Goal: Browse casually

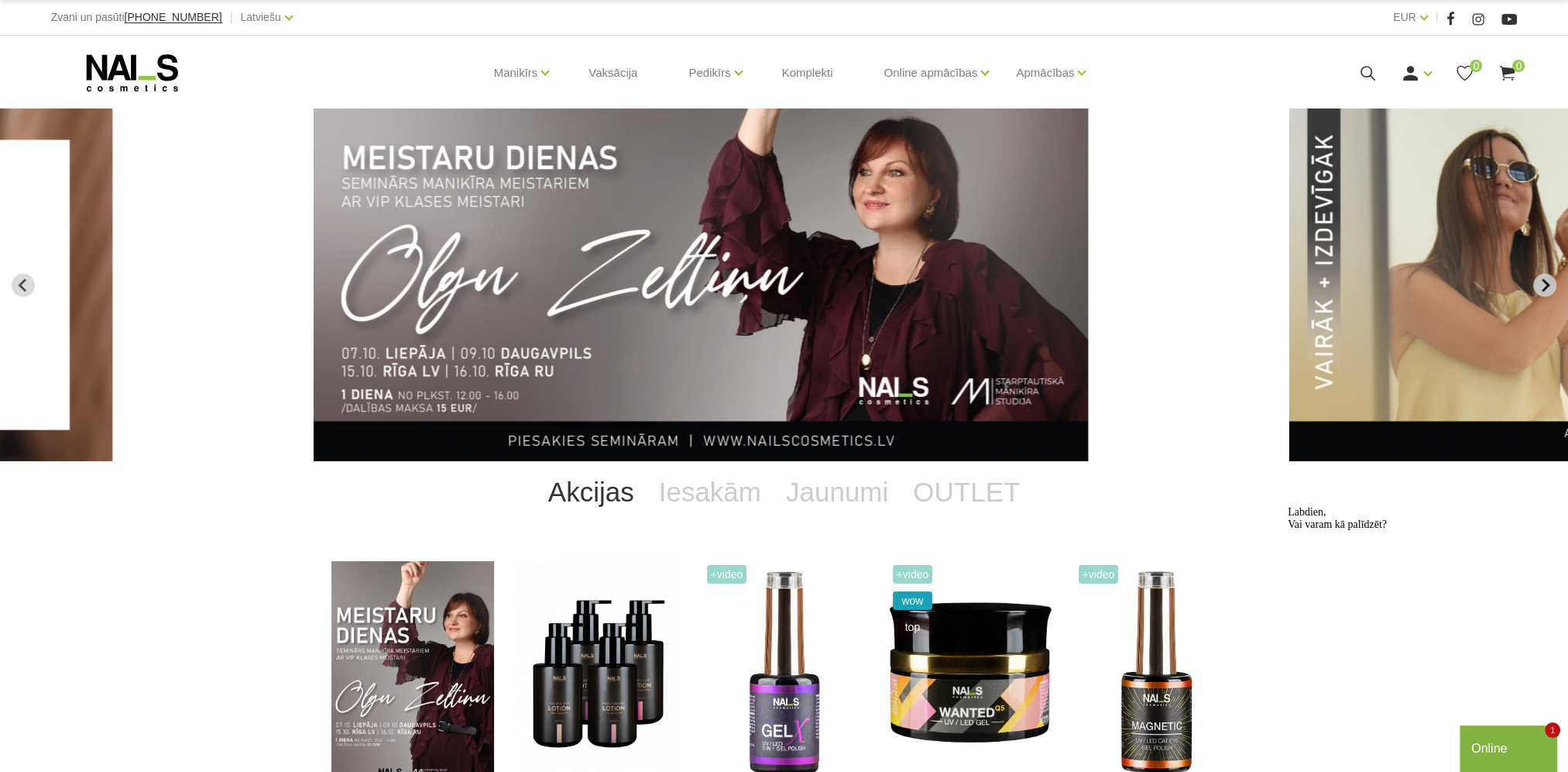
click at [1546, 288] on icon "Next slide" at bounding box center [1545, 284] width 8 height 13
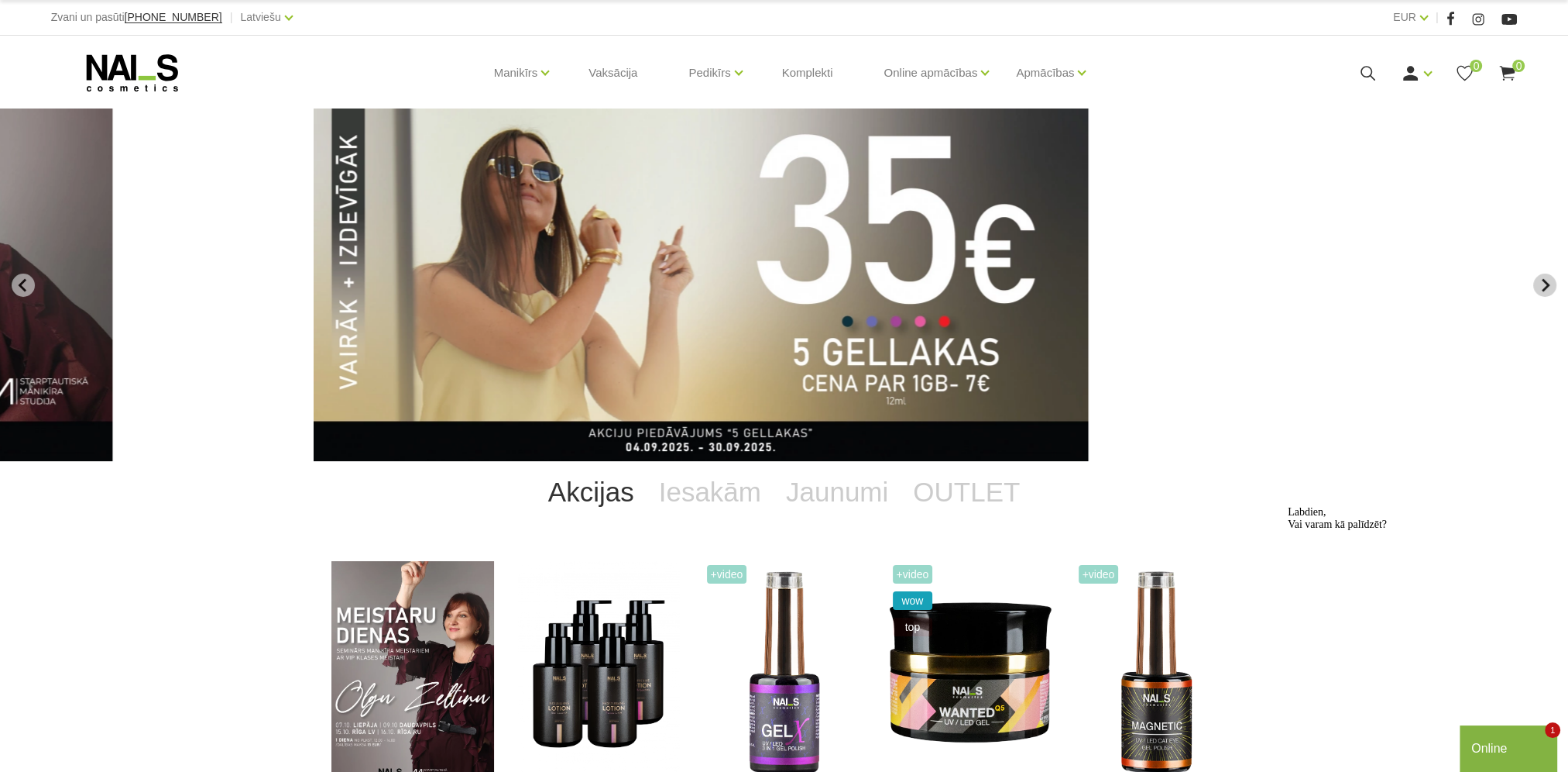
click at [1546, 288] on icon "Next slide" at bounding box center [1545, 284] width 8 height 13
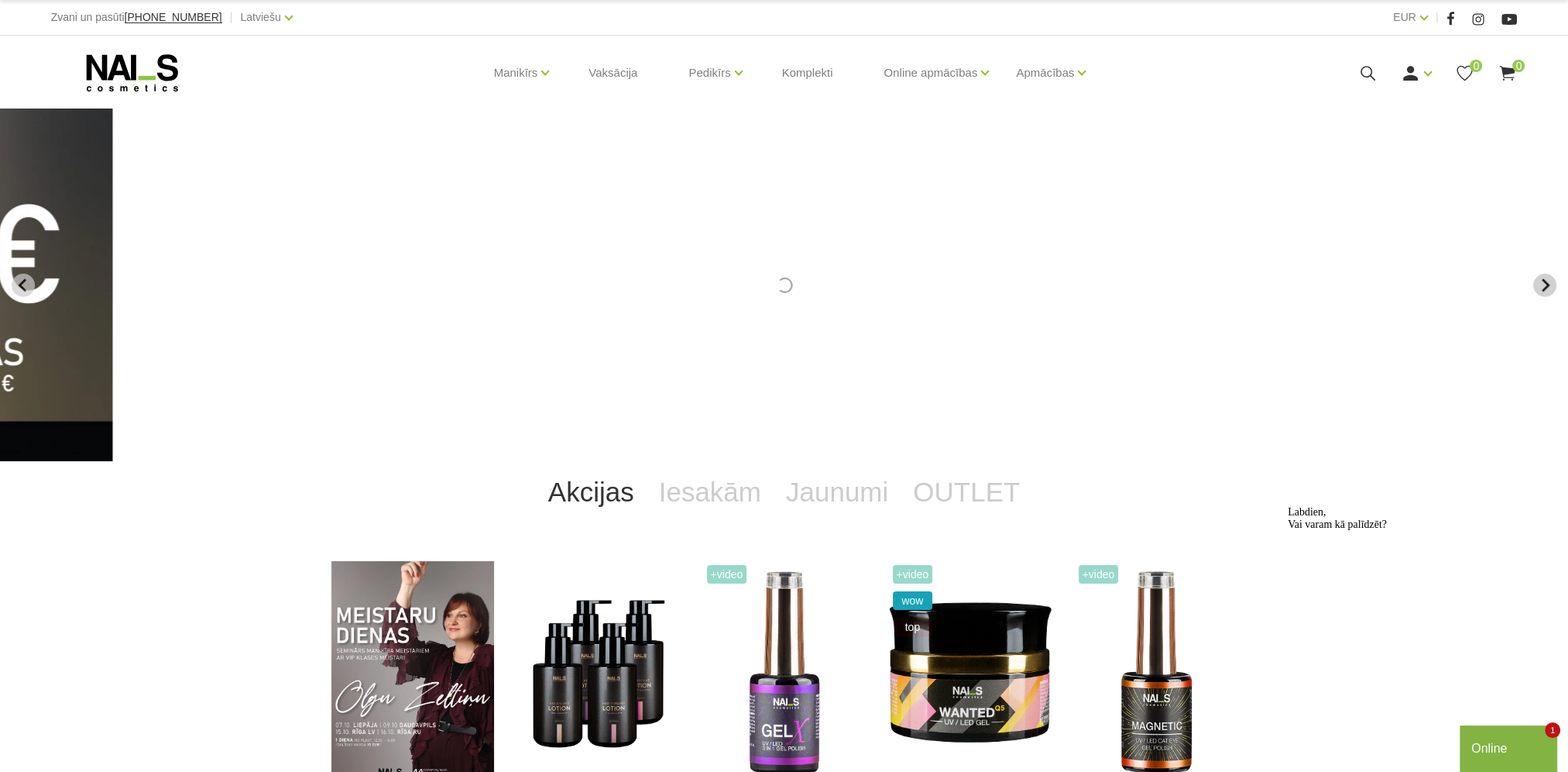
click at [1546, 288] on icon "Next slide" at bounding box center [1545, 284] width 8 height 13
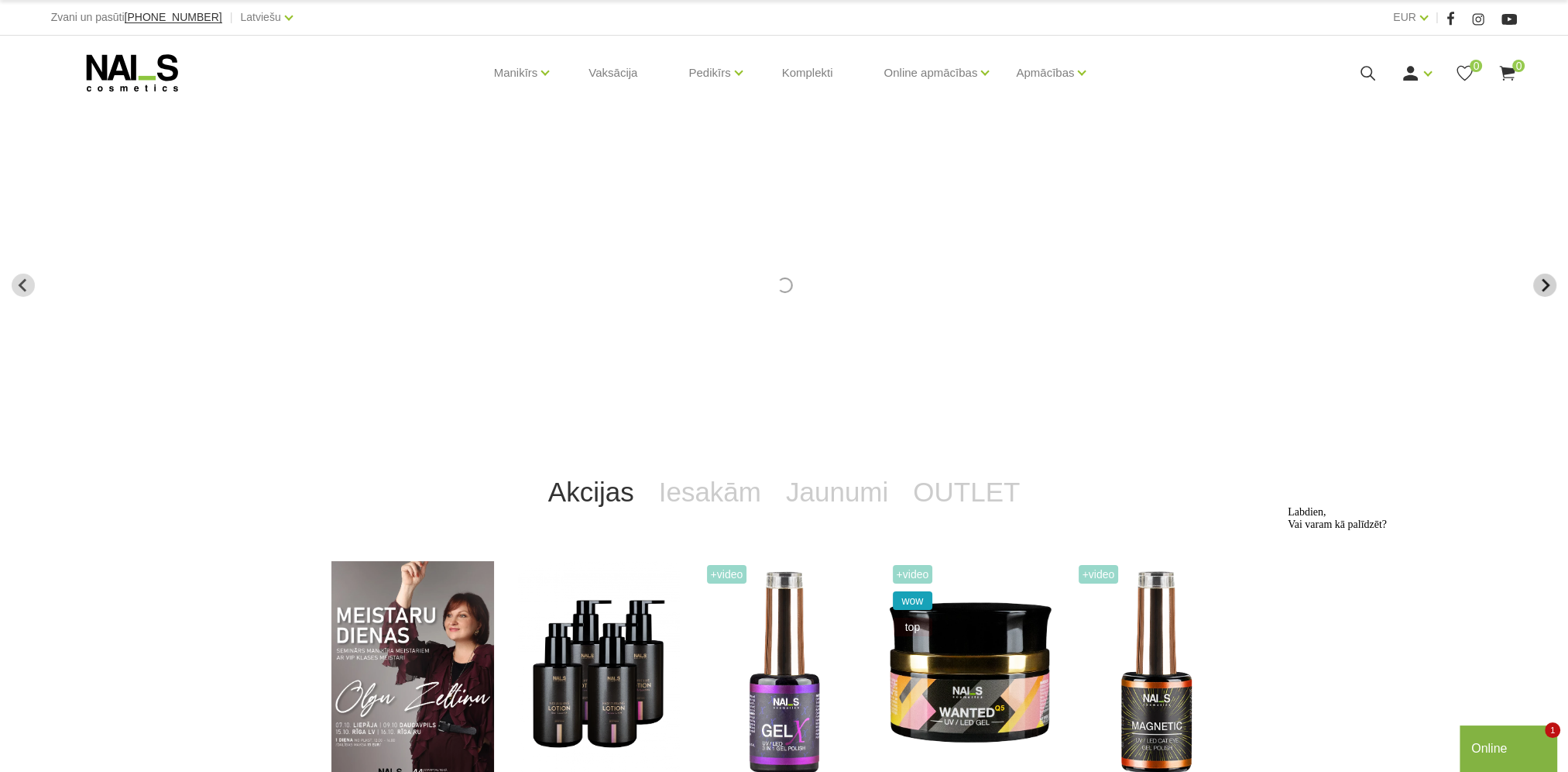
click at [1546, 288] on icon "Next slide" at bounding box center [1545, 284] width 8 height 13
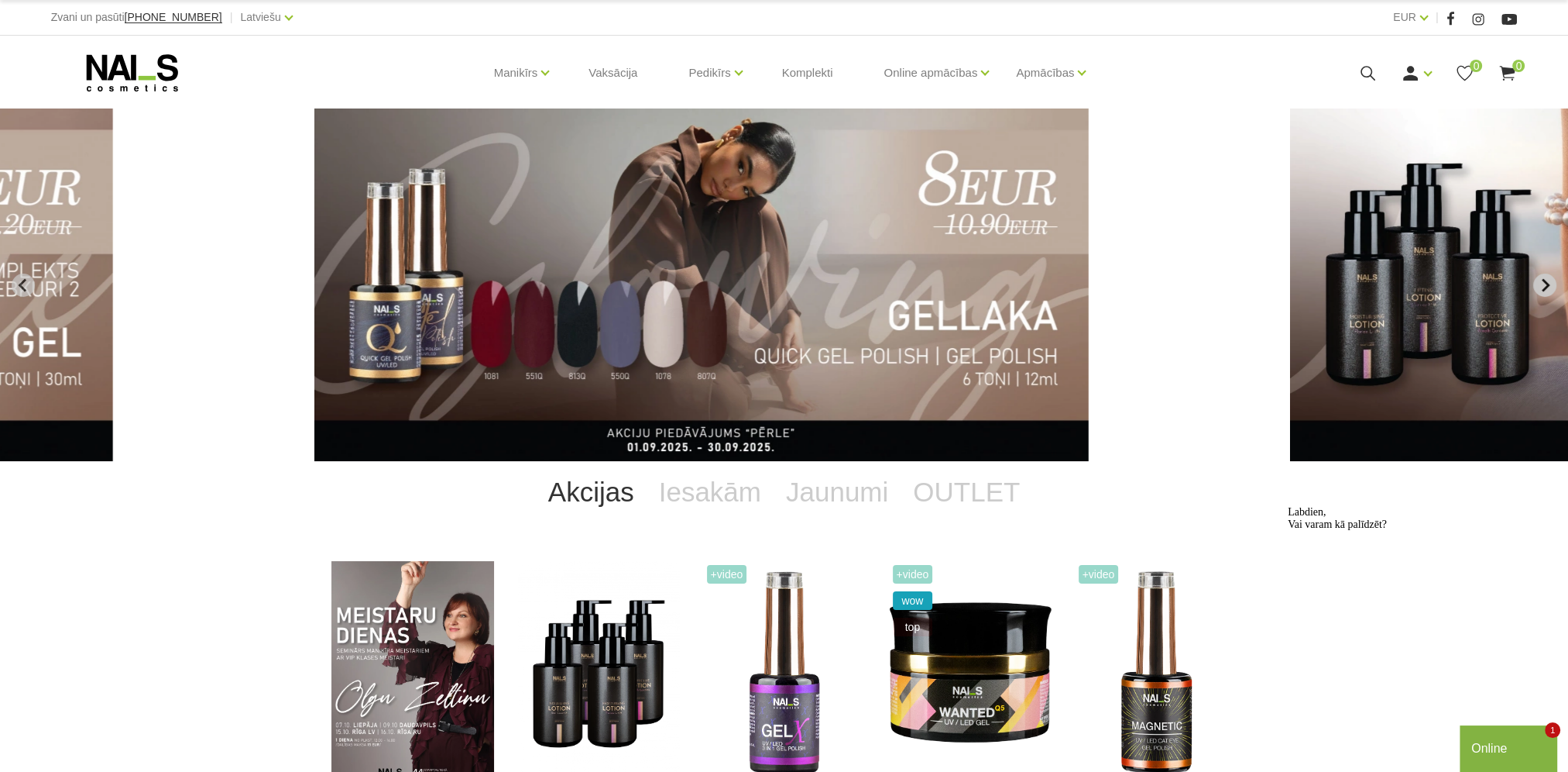
click at [1544, 288] on icon "Next slide" at bounding box center [1545, 284] width 8 height 13
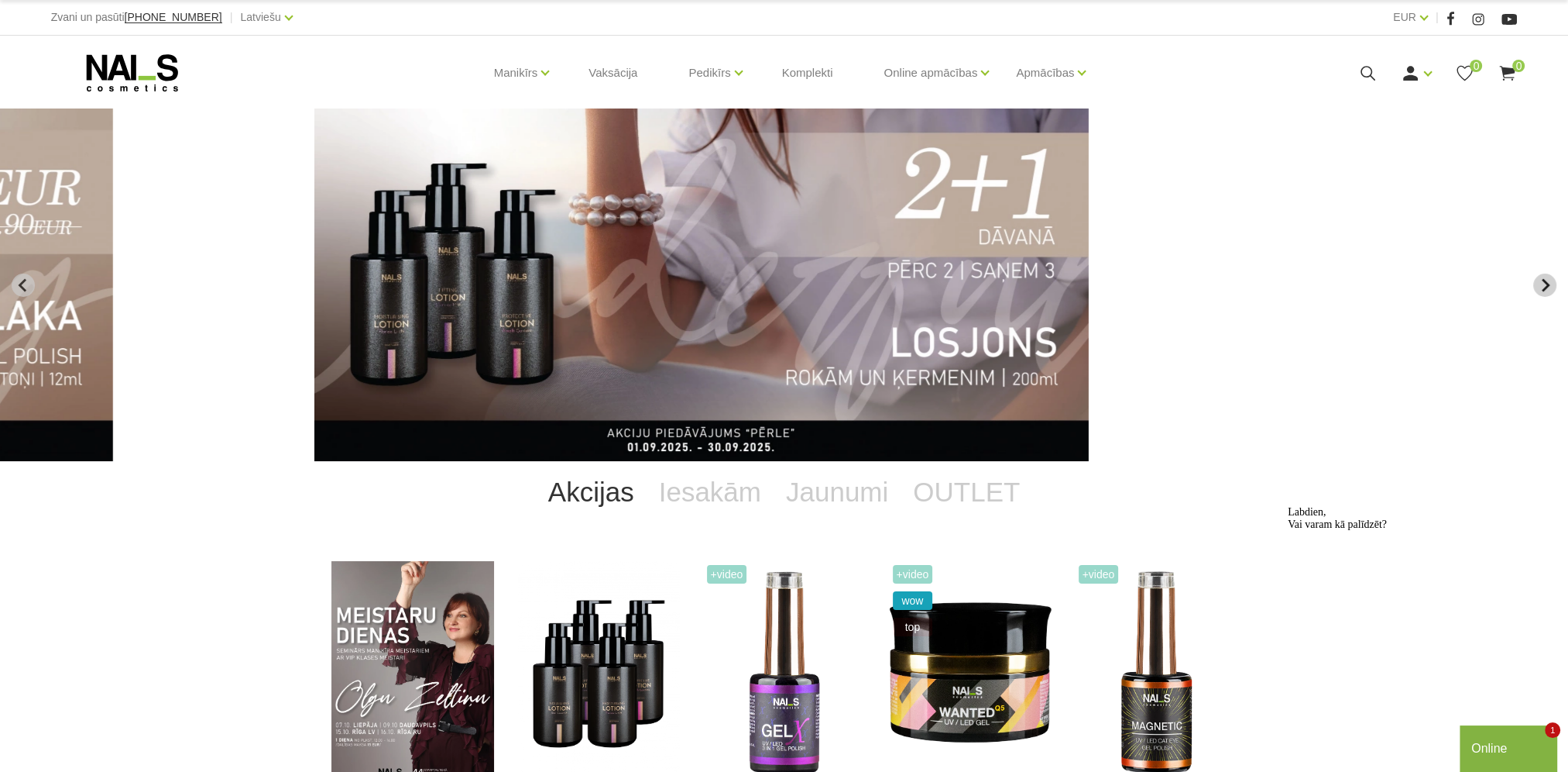
click at [1544, 288] on icon "Next slide" at bounding box center [1545, 284] width 8 height 13
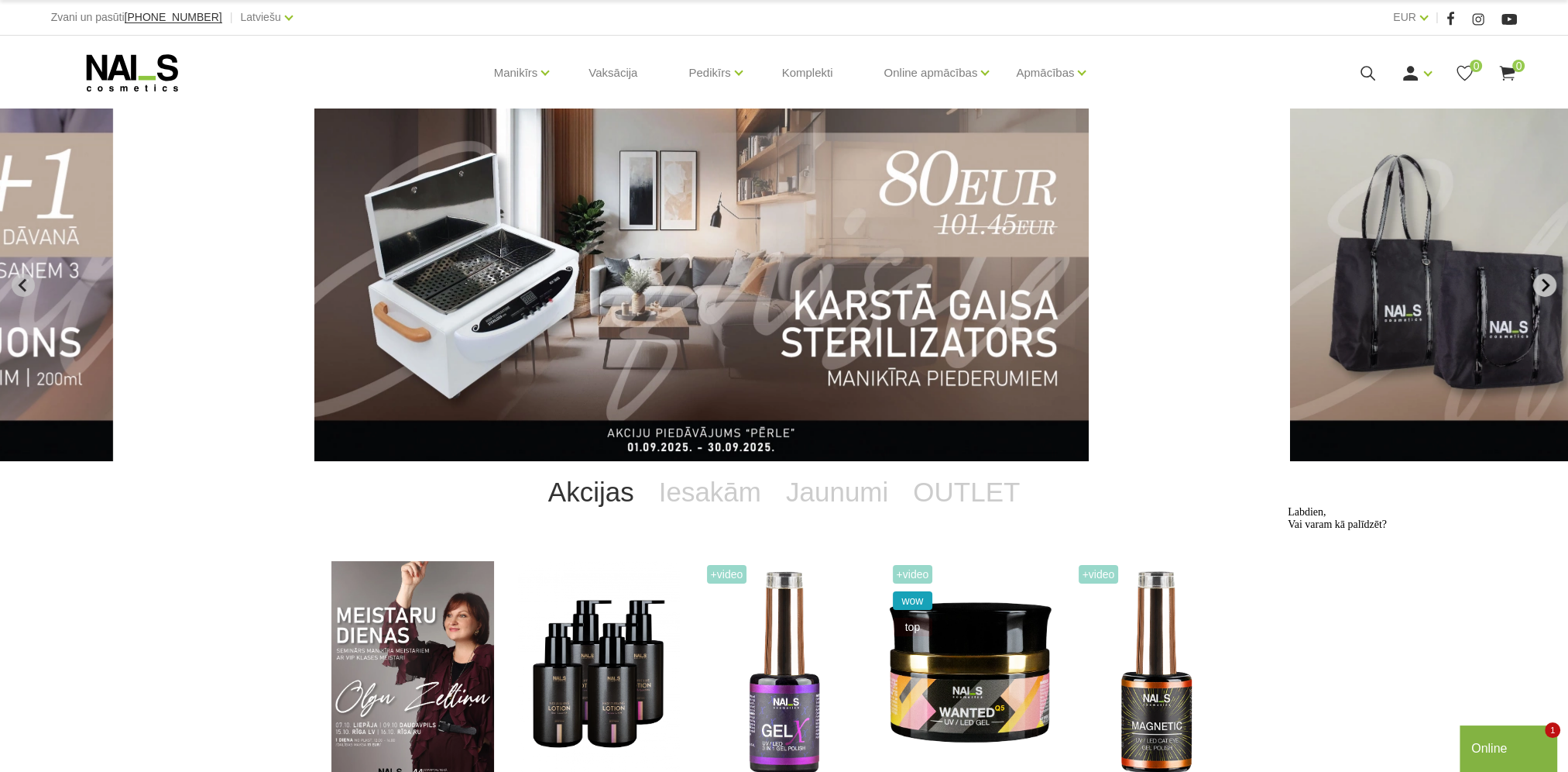
click at [1544, 288] on icon "Next slide" at bounding box center [1545, 284] width 8 height 13
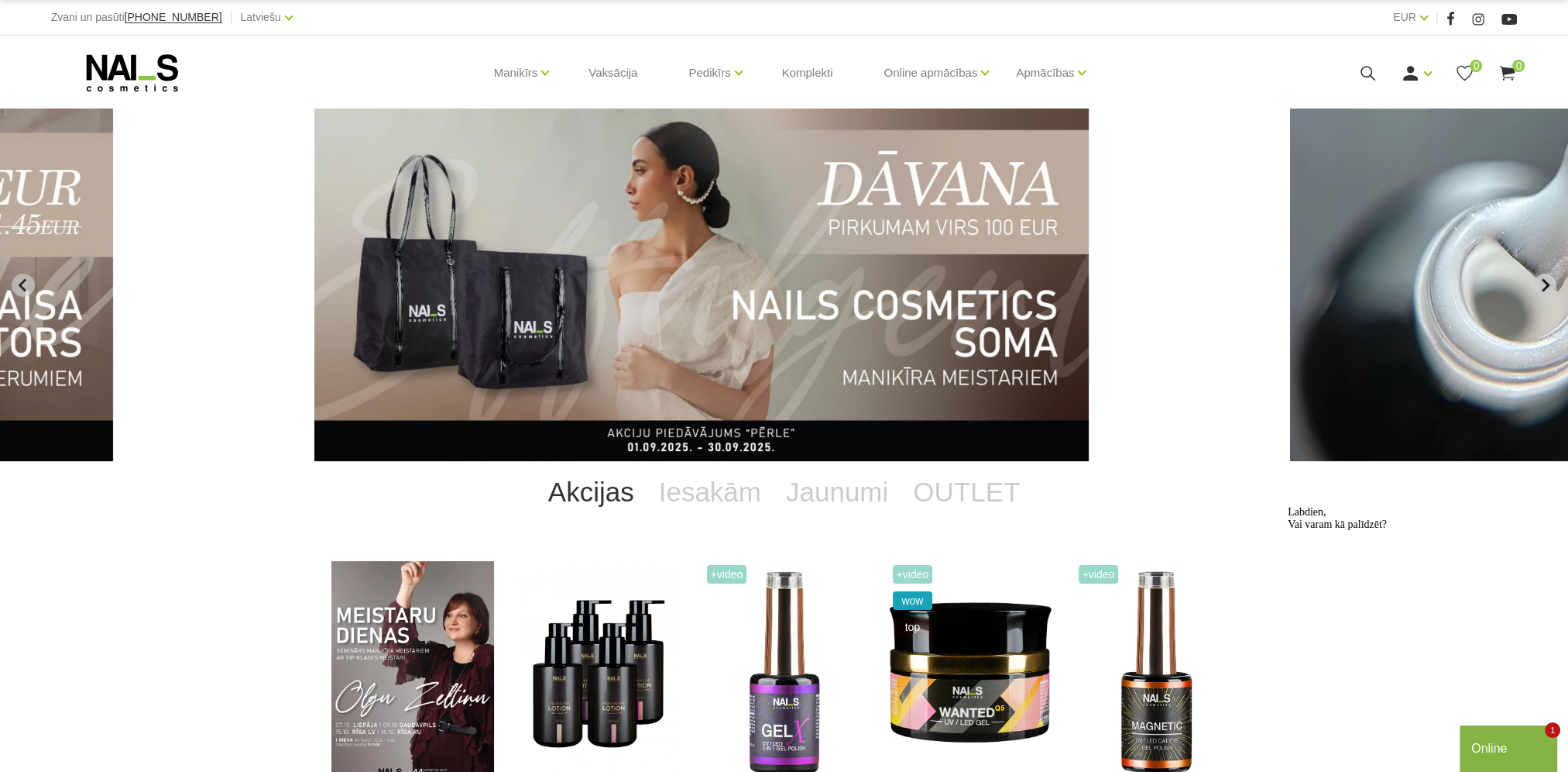
click at [1544, 288] on icon "Next slide" at bounding box center [1545, 284] width 8 height 13
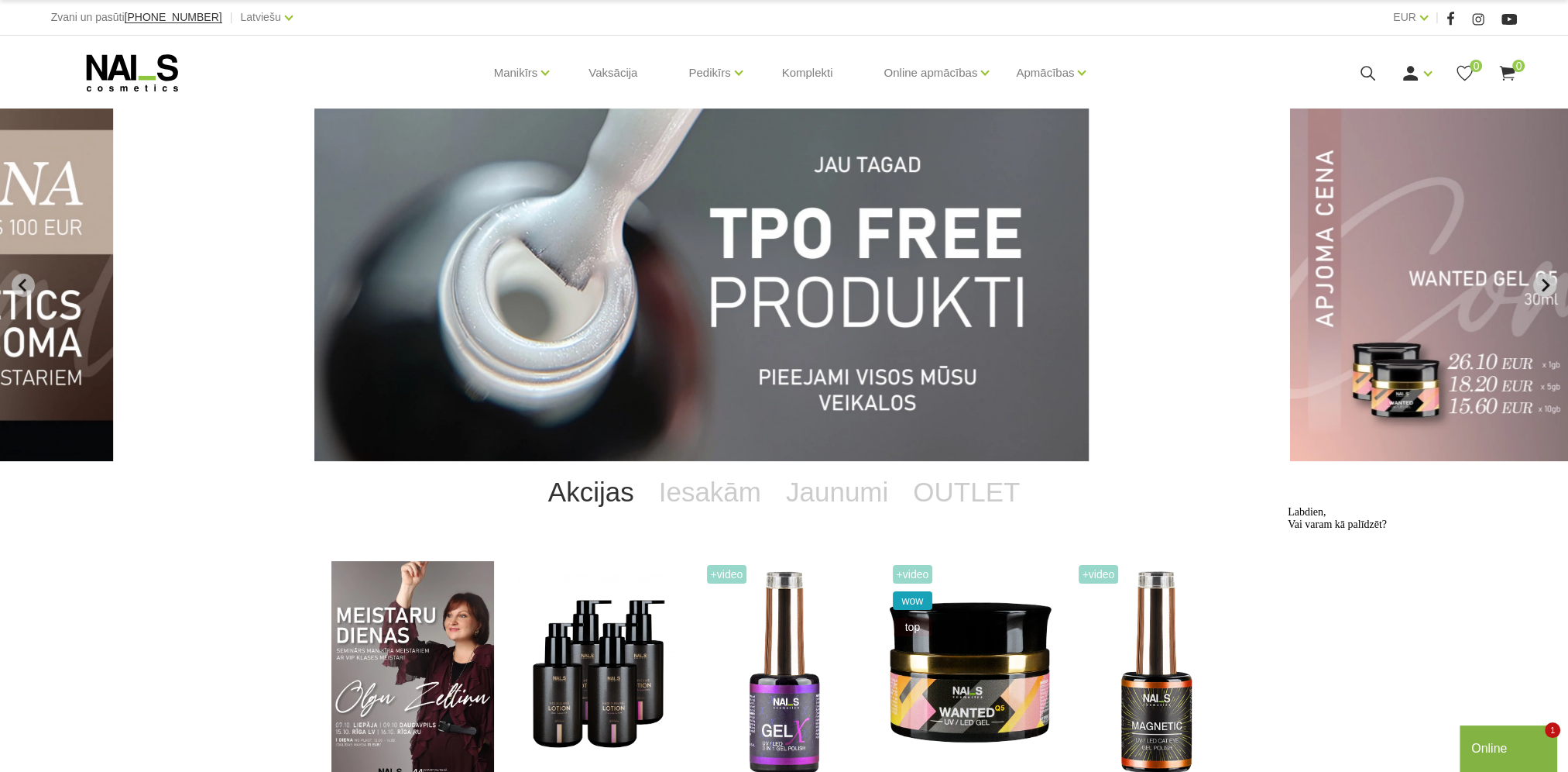
click at [1544, 288] on icon "Next slide" at bounding box center [1545, 284] width 8 height 13
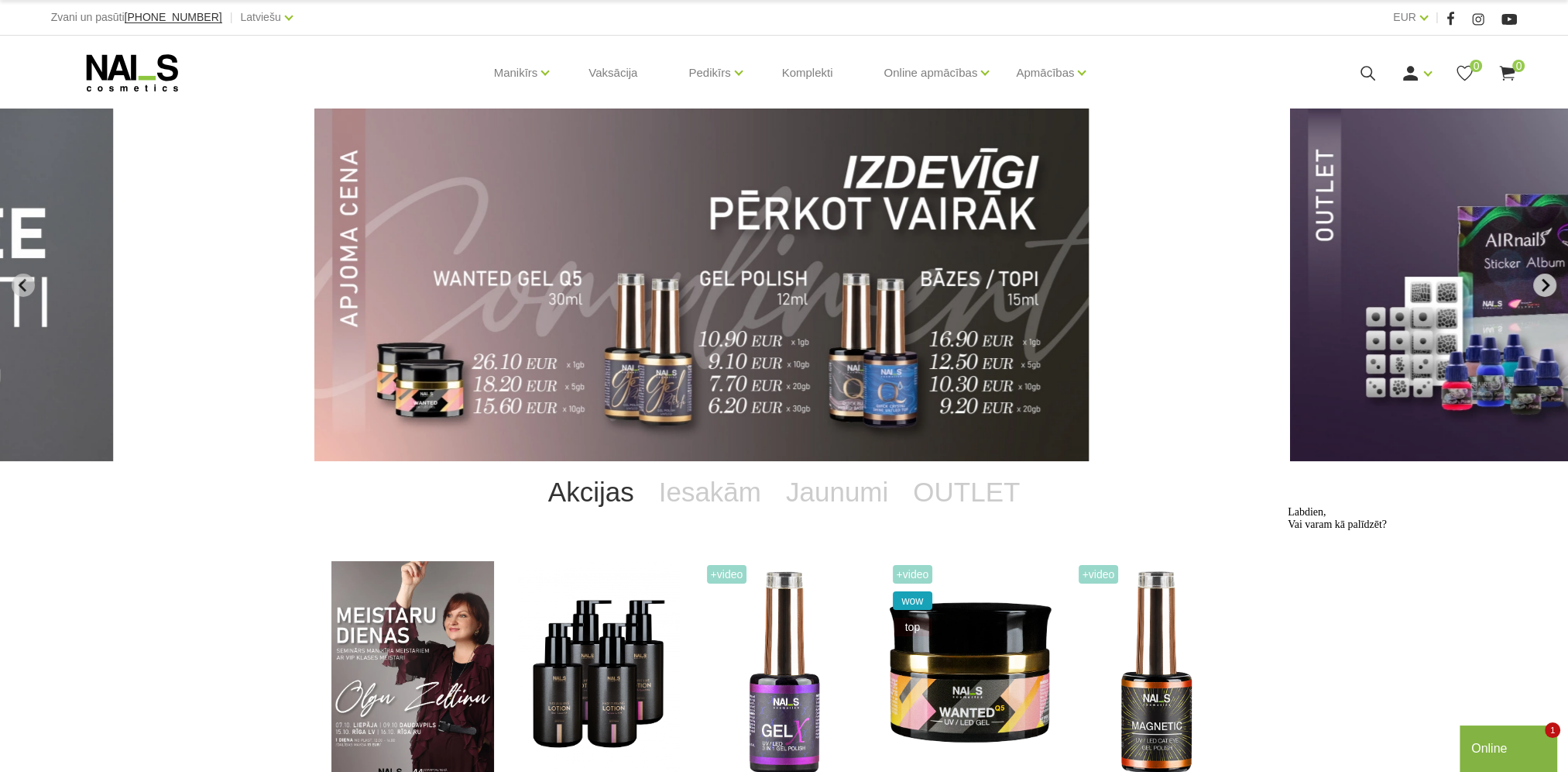
click at [1544, 288] on icon "Next slide" at bounding box center [1545, 284] width 8 height 13
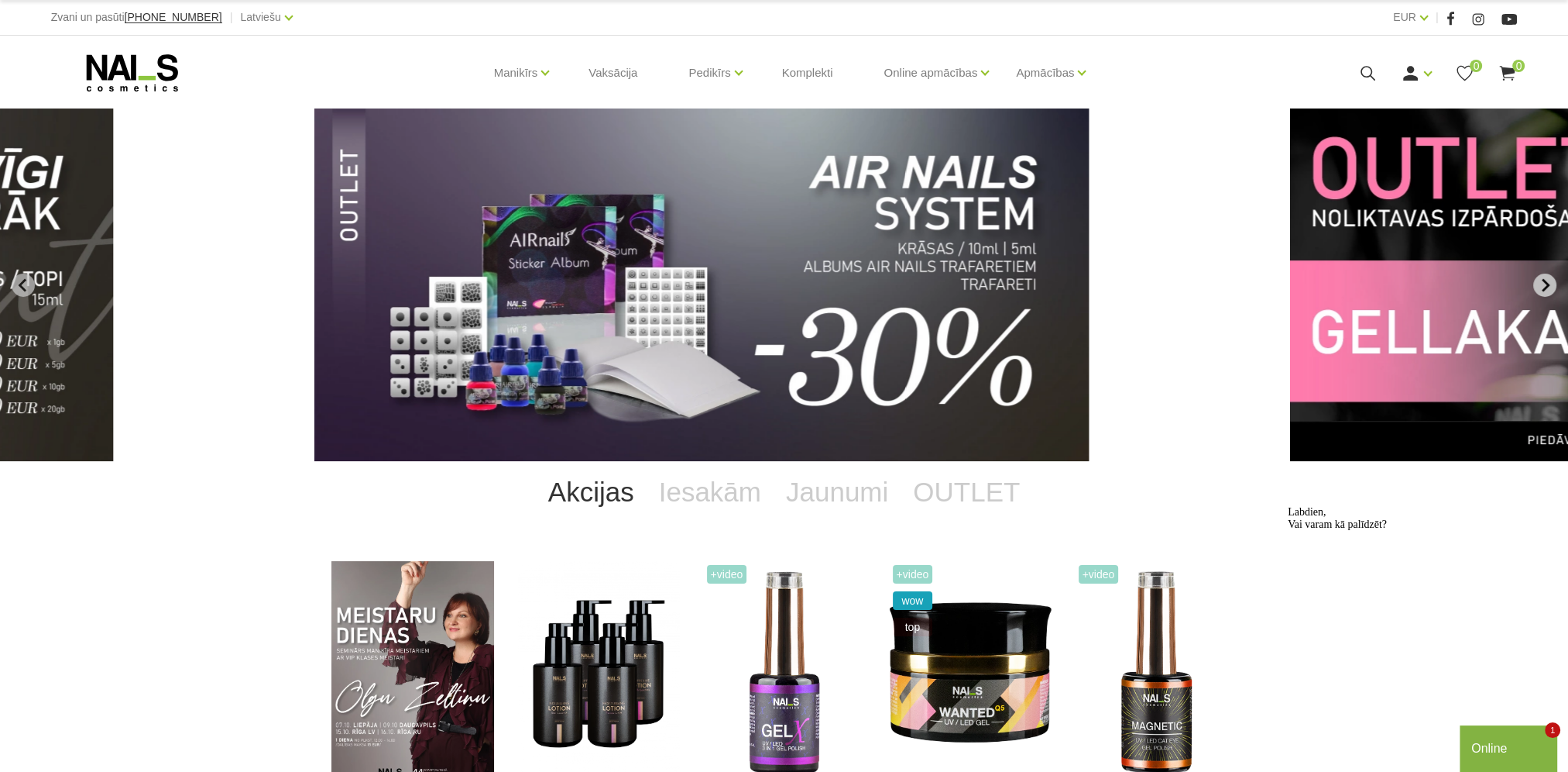
click at [1544, 288] on icon "Next slide" at bounding box center [1545, 284] width 8 height 13
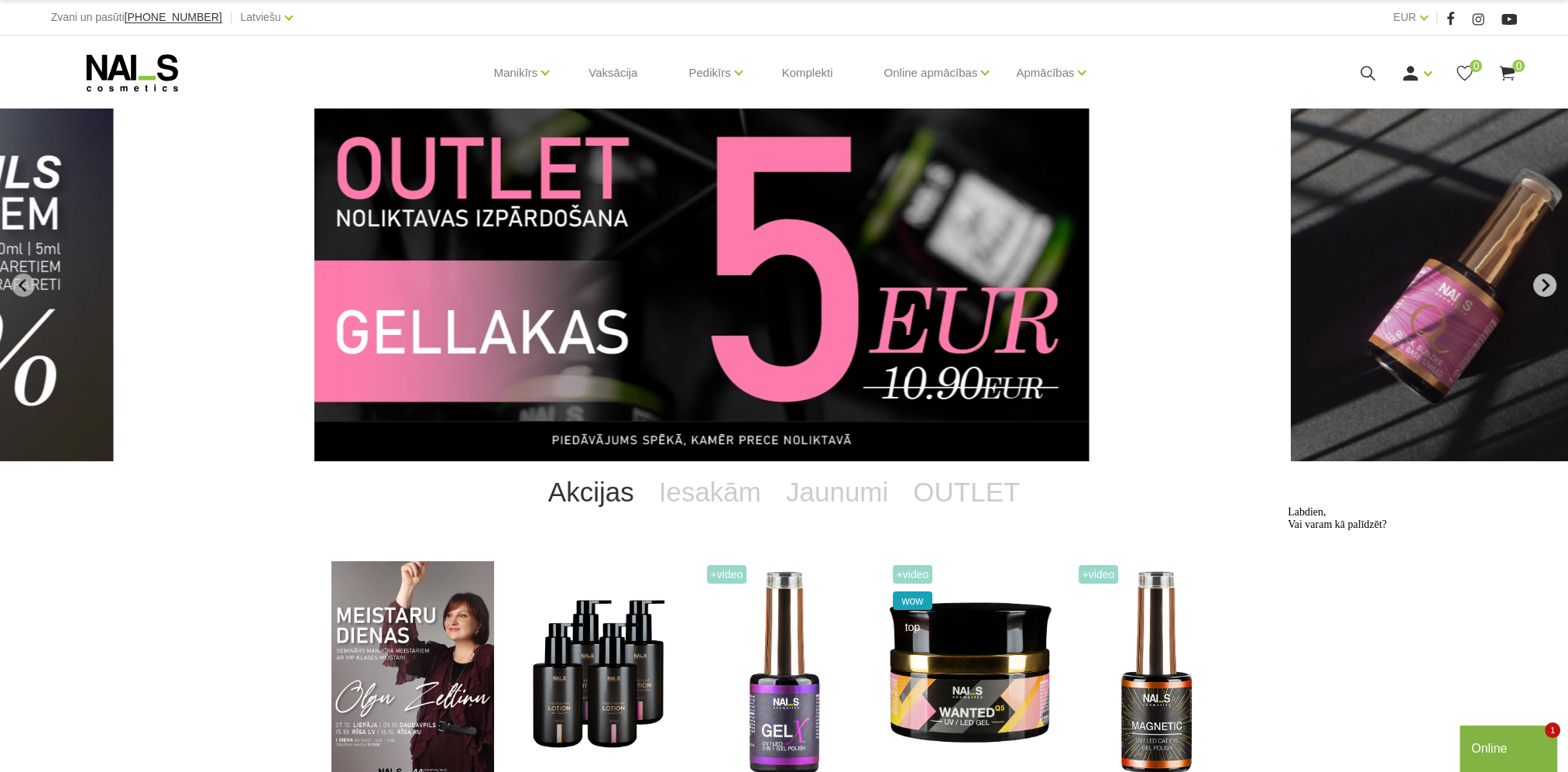
click at [1544, 288] on icon "Next slide" at bounding box center [1545, 284] width 8 height 13
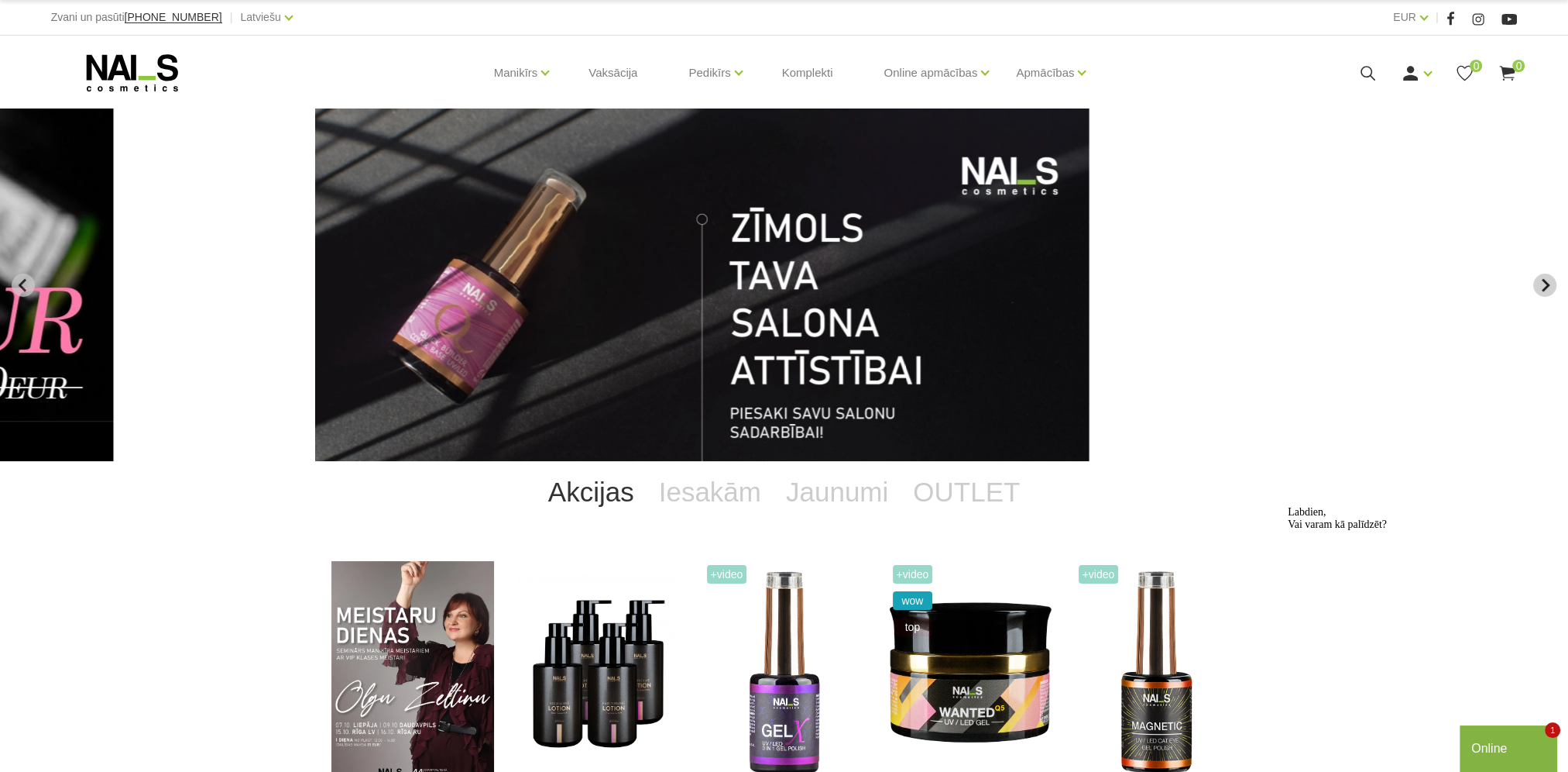
click at [1544, 288] on icon "Next slide" at bounding box center [1545, 284] width 8 height 13
